Goal: Register for event/course

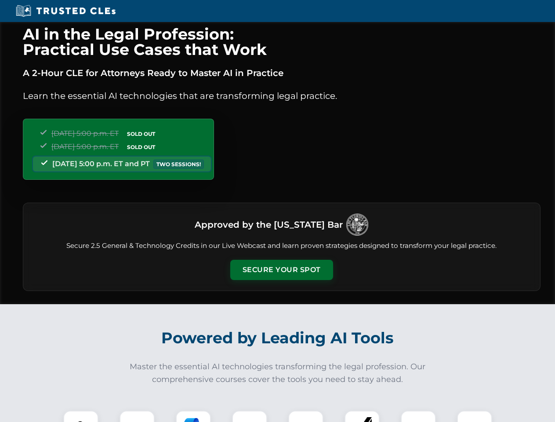
click at [281, 270] on button "Secure Your Spot" at bounding box center [281, 270] width 103 height 20
click at [81, 416] on img at bounding box center [80, 427] width 25 height 25
click at [137, 416] on div at bounding box center [137, 428] width 35 height 35
